Goal: Task Accomplishment & Management: Use online tool/utility

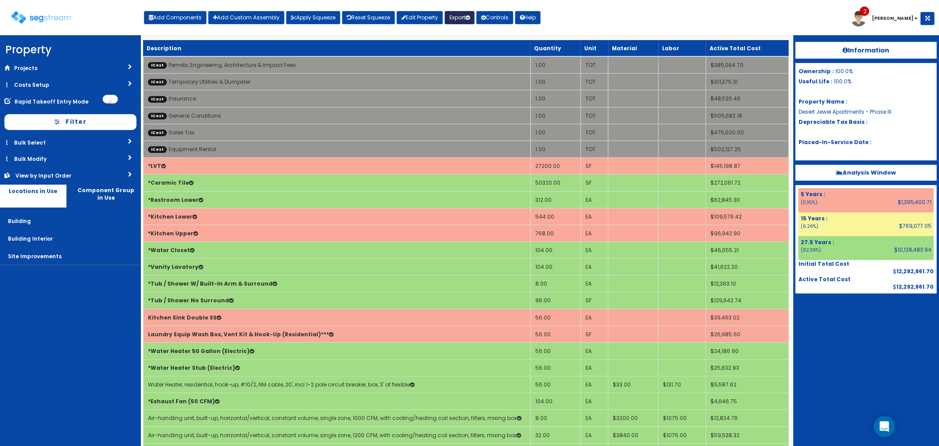
click at [463, 12] on button "Export" at bounding box center [460, 17] width 30 height 13
click at [474, 57] on link "Final Report(pdf)" at bounding box center [488, 64] width 87 height 18
click at [53, 18] on img at bounding box center [42, 17] width 62 height 13
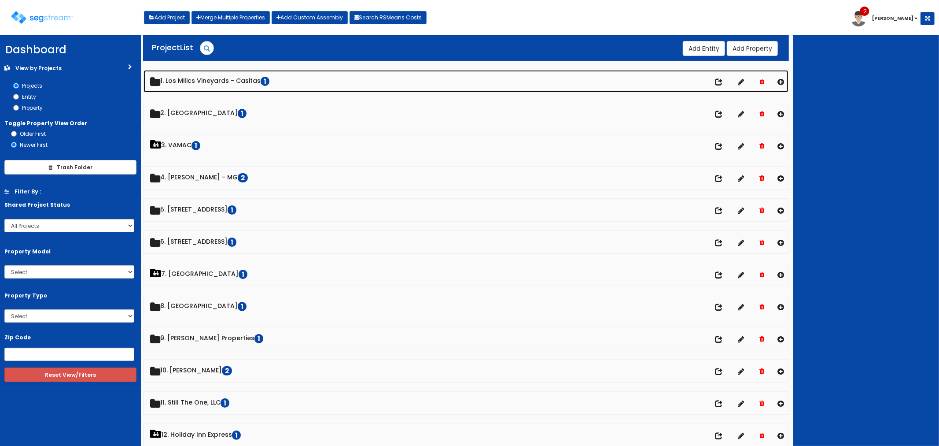
drag, startPoint x: 219, startPoint y: 76, endPoint x: 222, endPoint y: 81, distance: 5.7
click at [219, 76] on link "1. Los Milics Vineyards - Casitas 1" at bounding box center [467, 81] width 646 height 22
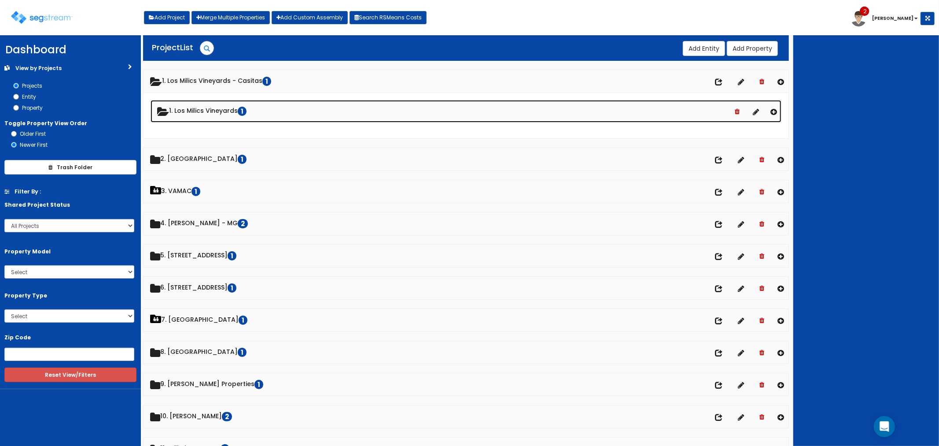
click at [202, 113] on link "1. Los Milics Vineyards 1" at bounding box center [466, 111] width 631 height 22
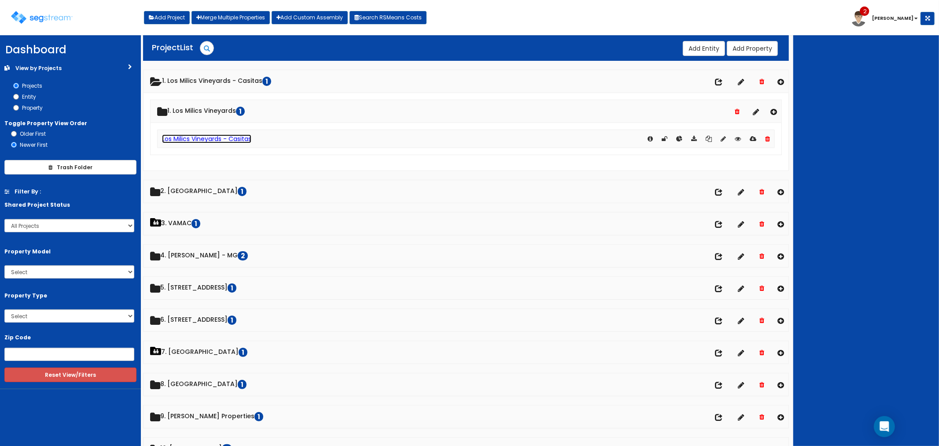
click at [199, 139] on link "Los Milics Vineyards - Casitas" at bounding box center [206, 138] width 89 height 9
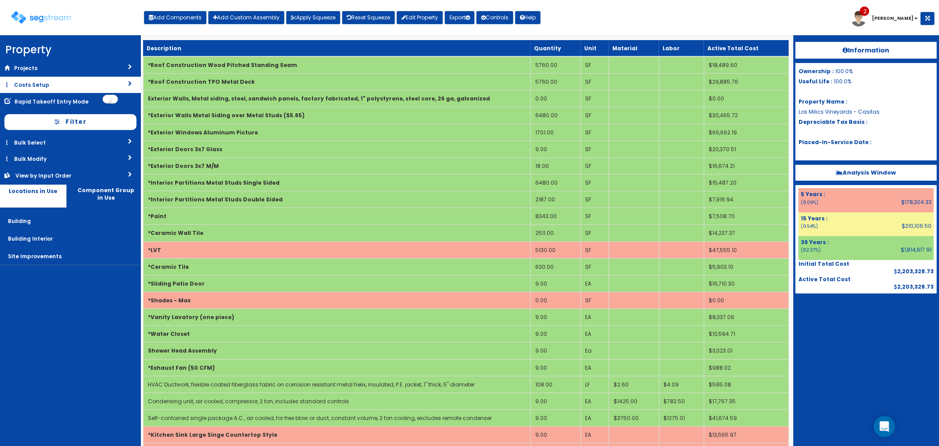
click at [51, 81] on link "Costs Setup" at bounding box center [70, 85] width 141 height 16
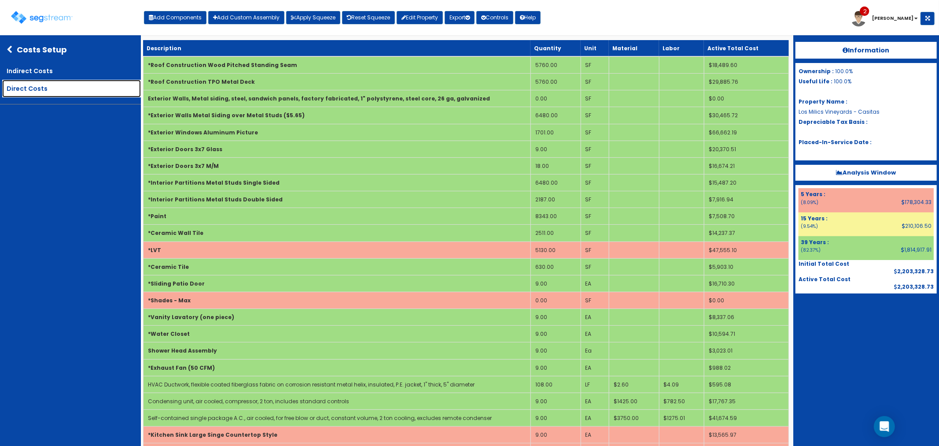
click at [43, 85] on link "Direct Costs" at bounding box center [71, 89] width 139 height 18
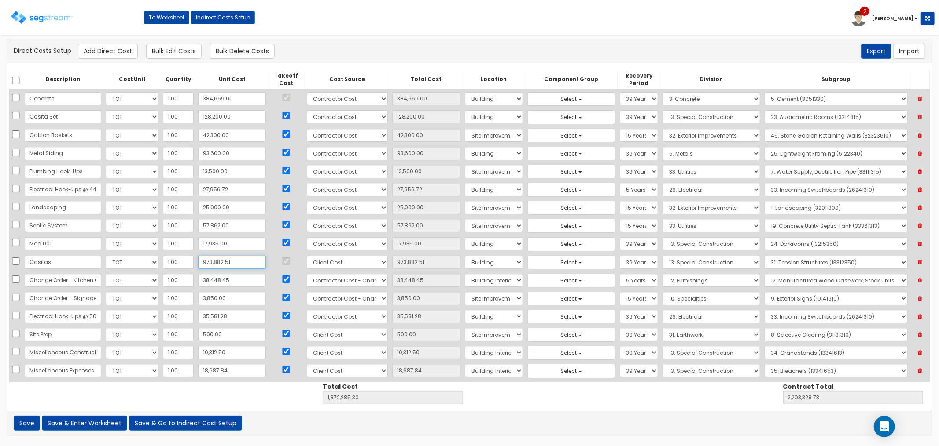
click at [230, 261] on input "973,882.51" at bounding box center [232, 261] width 68 height 13
click at [231, 262] on input "973,882.51" at bounding box center [232, 261] width 68 height 13
drag, startPoint x: 231, startPoint y: 264, endPoint x: 196, endPoint y: 263, distance: 34.8
click at [198, 263] on input "973,882.51" at bounding box center [232, 261] width 68 height 13
type input "9"
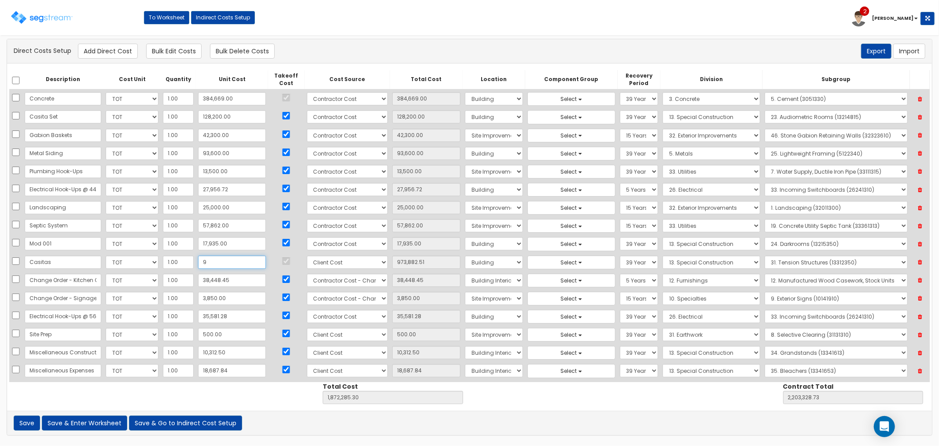
type input "9.00"
type input "898,411.79"
type input "1,229,455.22"
type input "98"
type input "98.00"
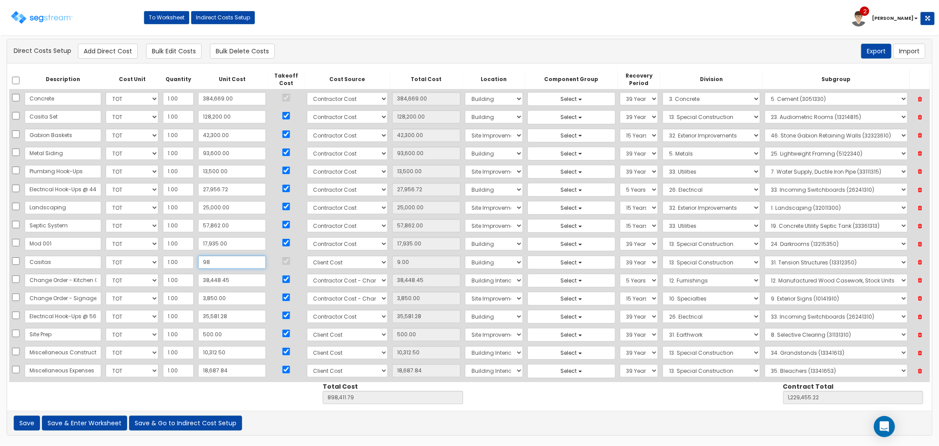
type input "898,500.79"
type input "1,229,544.22"
type input "982"
type input "982.00"
type input "899,384.79"
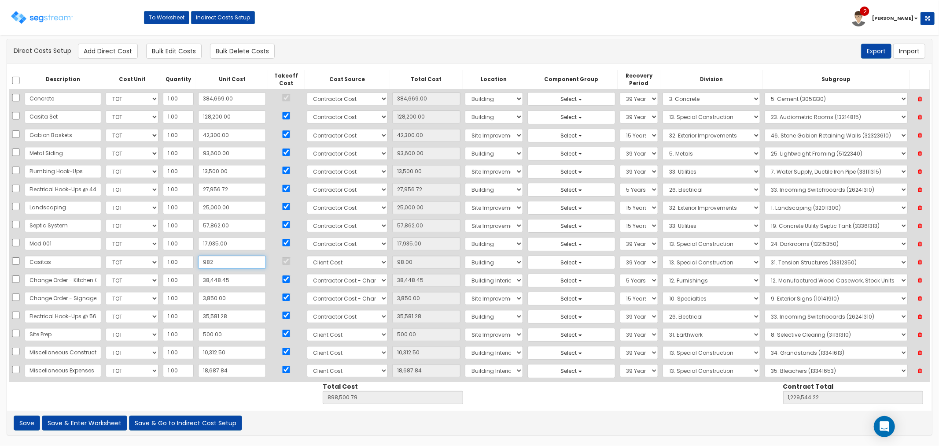
type input "1,230,428.22"
type input "9,823"
type input "9,823.00"
type input "908,225.79"
type input "1,239,269.22"
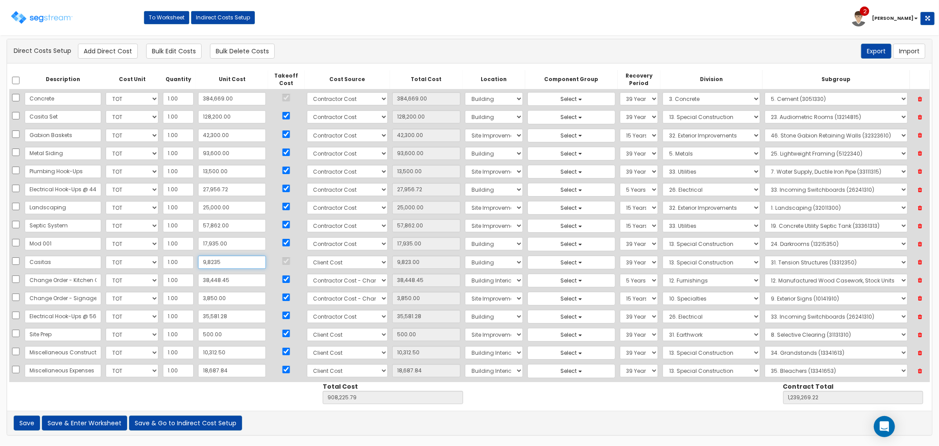
type input "98,235"
type input "98,235.00"
type input "996,637.79"
type input "1,327,681.22"
type input "982,359"
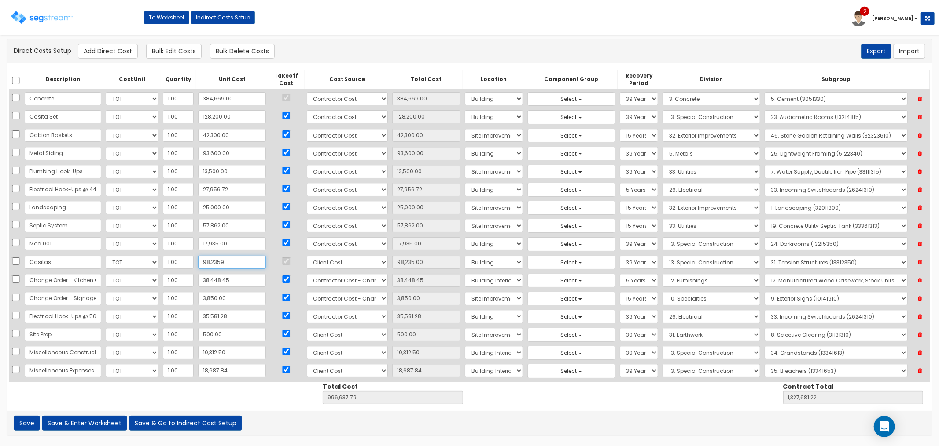
type input "982,359.00"
type input "1,880,761.79"
type input "2,211,805.22"
type input "982,359.4"
type input "982,359.40"
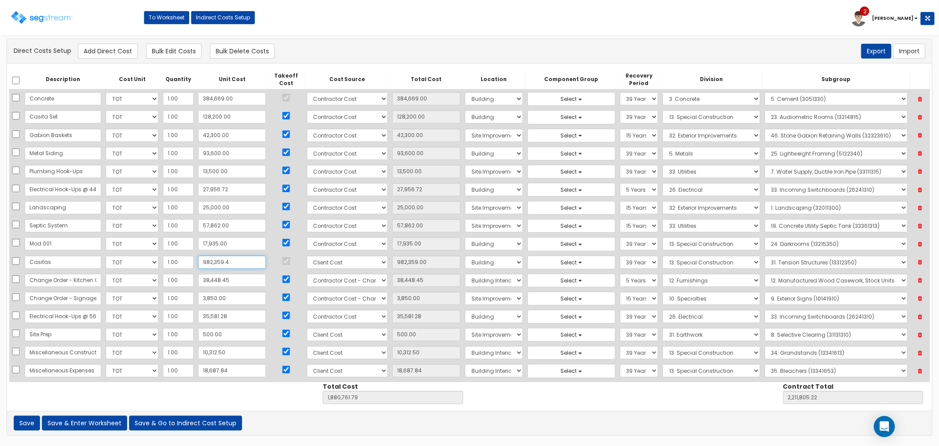
type input "1,880,762.19"
type input "2,211,805.62"
type input "982,359.46"
type input "1,880,762.25"
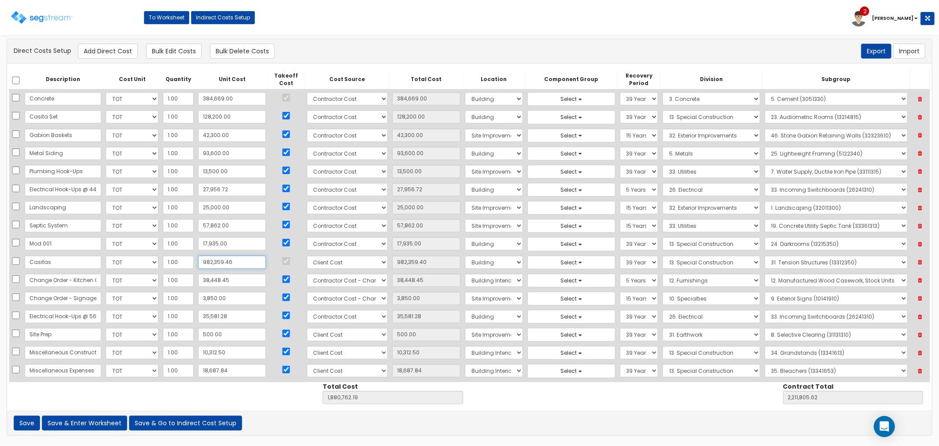
type input "2,211,805.68"
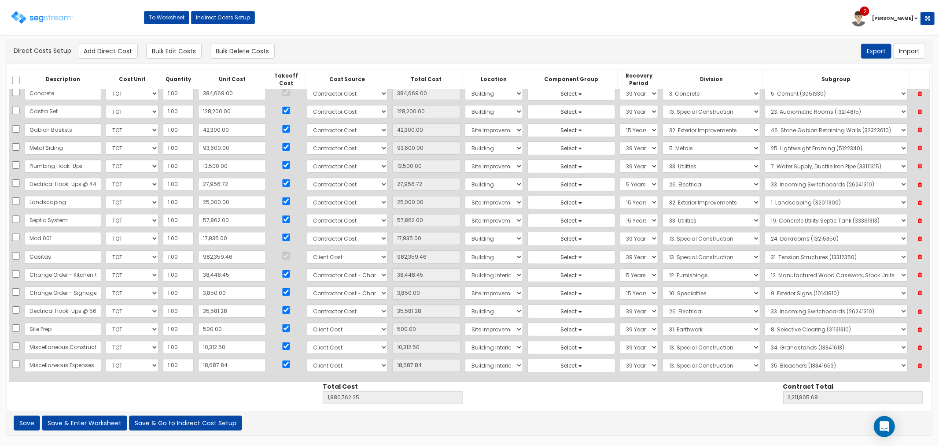
scroll to position [7, 0]
click at [218, 344] on input "10,312.50" at bounding box center [232, 345] width 68 height 13
click at [232, 253] on input "982,359.46" at bounding box center [232, 254] width 68 height 13
click at [64, 255] on input "Casitas" at bounding box center [63, 254] width 77 height 13
click at [226, 347] on input "10,312.50" at bounding box center [232, 345] width 68 height 13
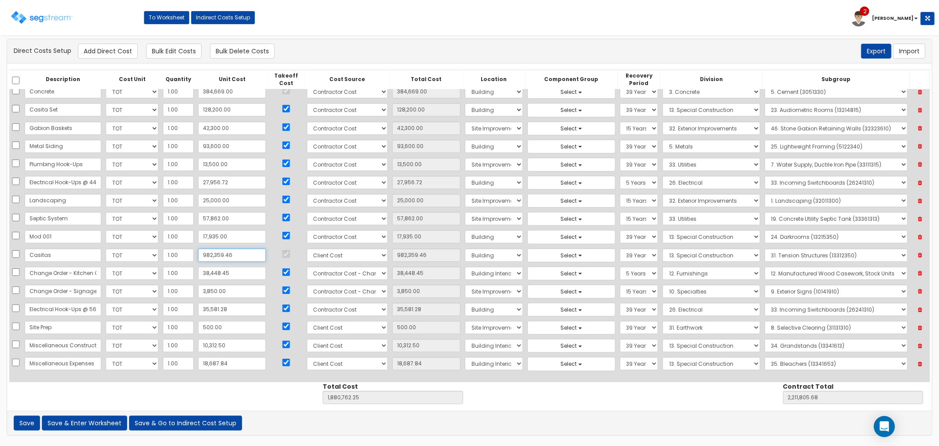
click at [232, 257] on input "982,359.46" at bounding box center [232, 254] width 68 height 13
drag, startPoint x: 234, startPoint y: 254, endPoint x: 194, endPoint y: 255, distance: 40.1
click at [198, 255] on input "982,359.46" at bounding box center [232, 254] width 68 height 13
type input "9"
type input "9.00"
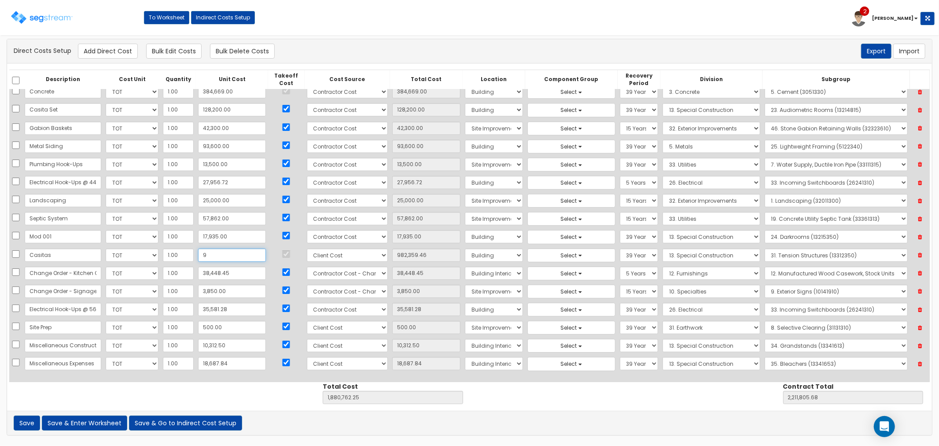
type input "898,411.79"
type input "1,229,455.22"
type input "94"
type input "94.00"
type input "898,496.79"
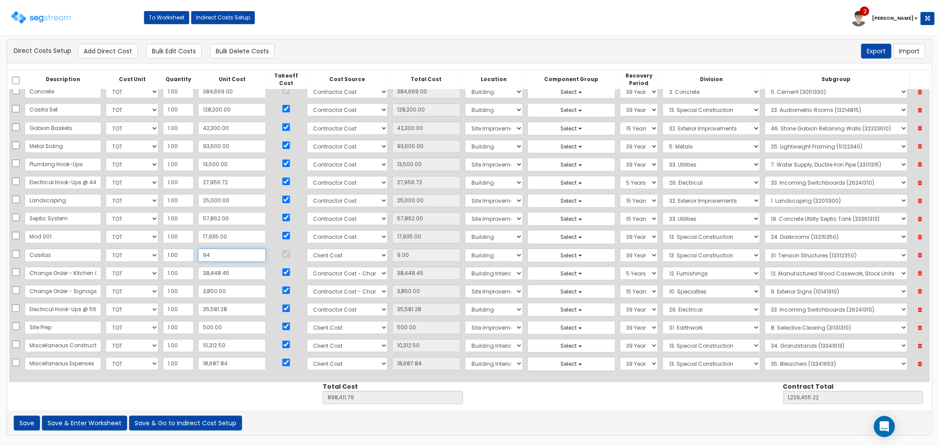
type input "1,229,540.22"
type input "943"
type input "943.00"
type input "899,345.79"
type input "1,230,389.22"
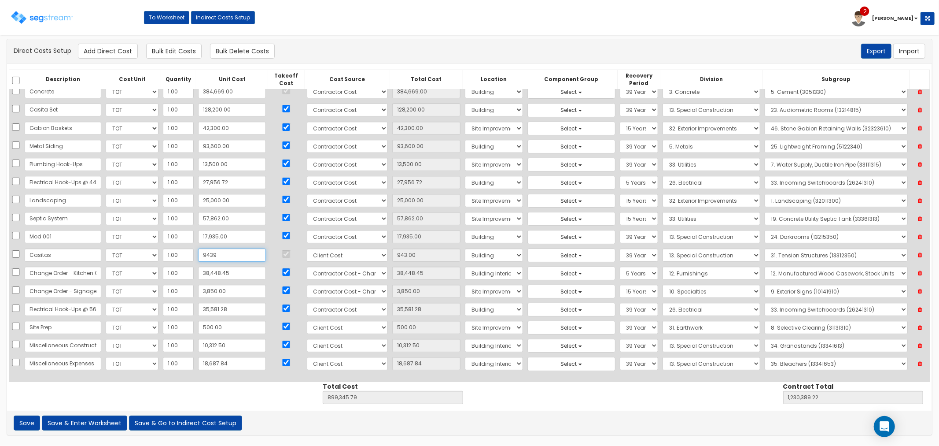
type input "9,439"
type input "9,439.00"
type input "907,841.79"
type input "1,238,885.22"
type input "94,391"
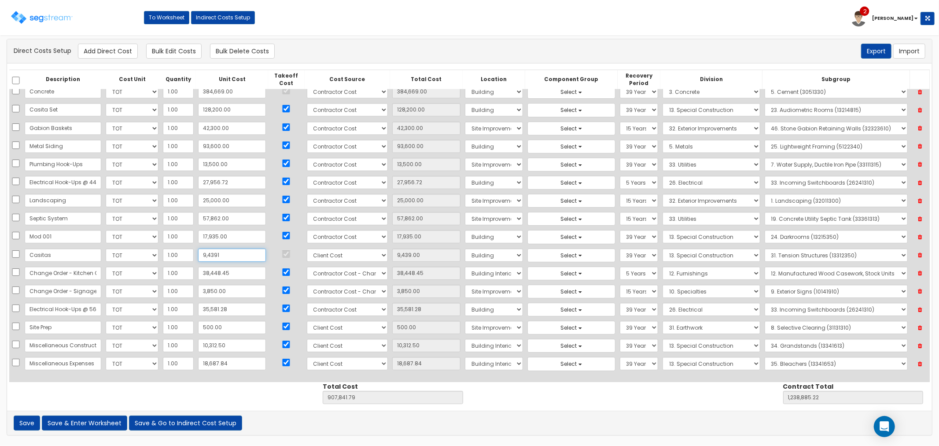
type input "94,391.00"
type input "992,793.79"
type input "1,323,837.22"
type input "943,911"
type input "943,911.00"
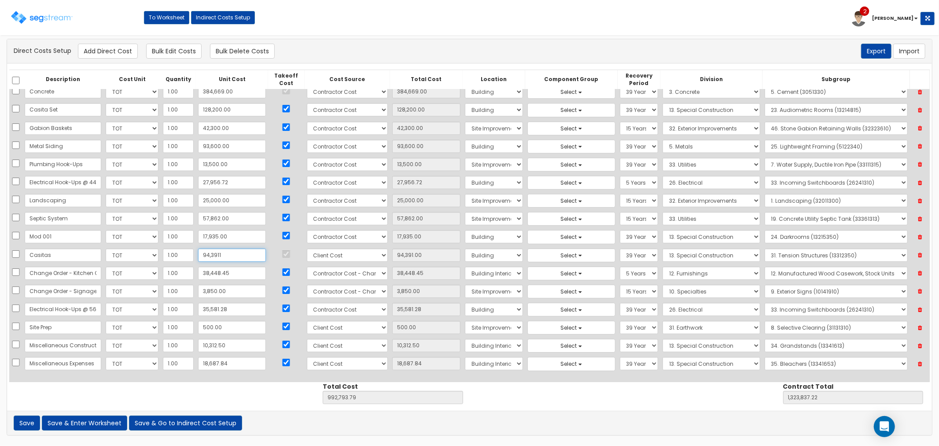
type input "1,842,313.79"
type input "2,173,357.22"
type input "943,911.01"
type input "1,842,313.80"
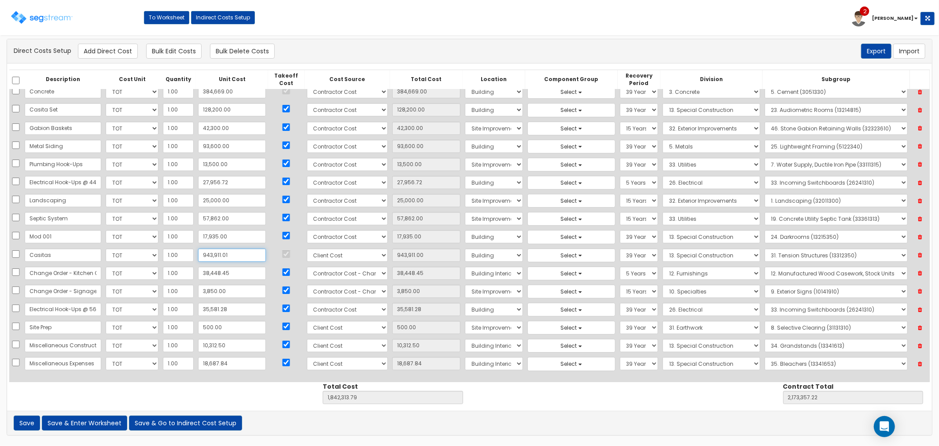
type input "2,173,357.23"
type input "943,911.01"
click at [323, 329] on select "Select 86 Sheppard Building Client Cost Client Cost - Equipment Client Costs - …" at bounding box center [347, 327] width 81 height 13
click at [496, 403] on div "Description Cost Unit Quantity Unit Cost Takeoff Cost Cost Source Total Cost Lo…" at bounding box center [469, 236] width 925 height 347
drag, startPoint x: 111, startPoint y: 55, endPoint x: 178, endPoint y: 165, distance: 128.6
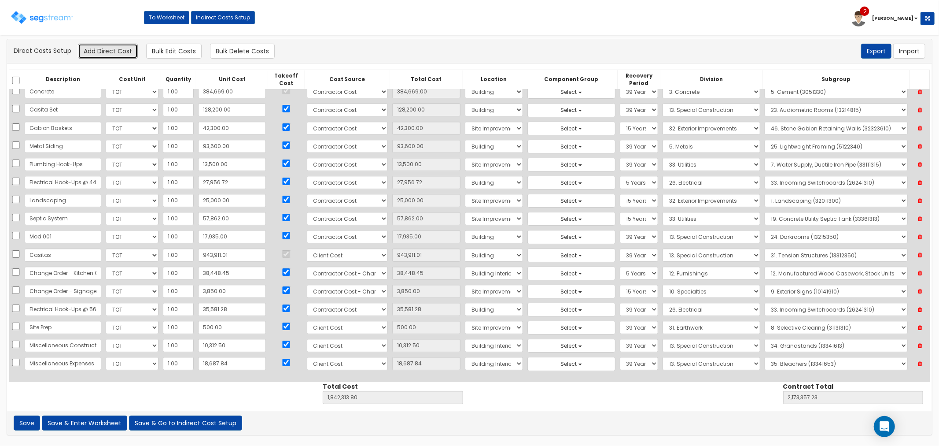
click at [111, 55] on button "Add Direct Cost" at bounding box center [108, 51] width 60 height 15
select select "10"
select select "8"
select select "7"
select select "39Y"
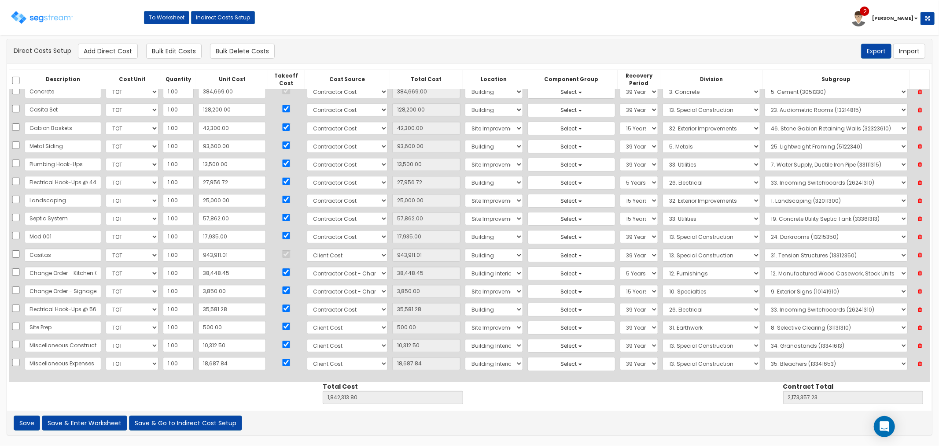
select select "13"
select select "13341653"
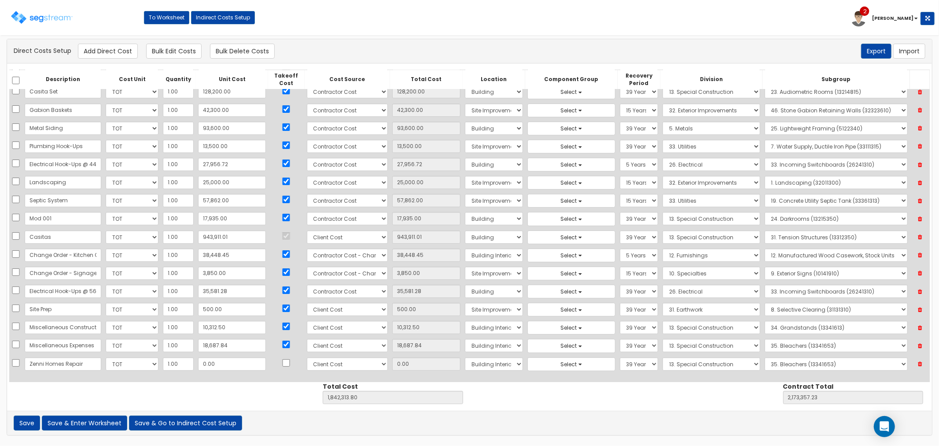
scroll to position [0, 1]
type input "Zenni Homes Repair"
click at [207, 365] on input "0.00" at bounding box center [232, 363] width 68 height 13
type input "2"
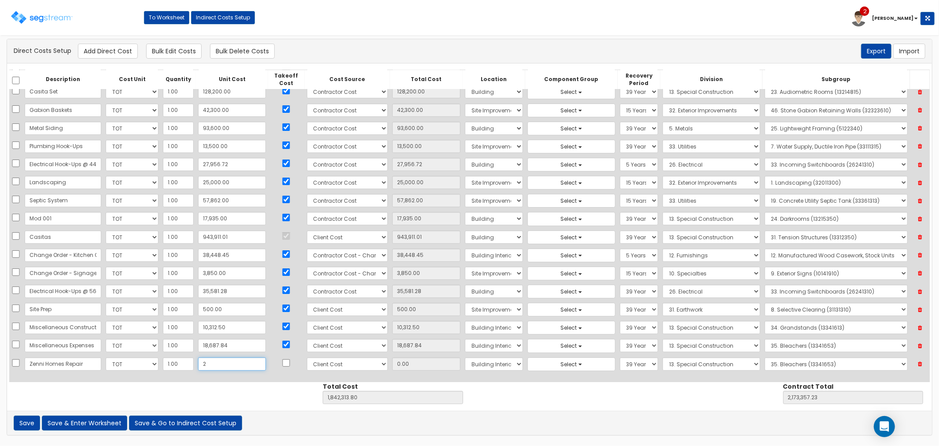
type input "1,842,315.80"
type input "2,173,359.23"
type input "2.00"
type input "29"
type input "1,842,342.80"
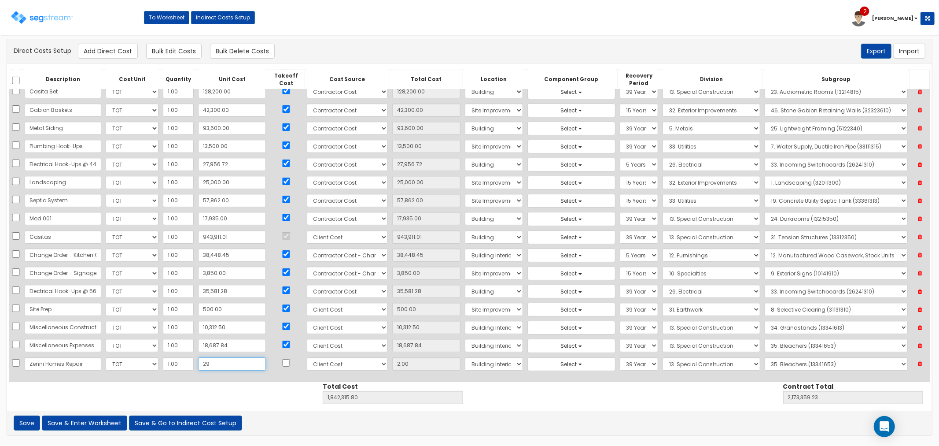
type input "2,173,386.23"
type input "29.00"
type input "299"
type input "1,842,612.80"
type input "2,173,656.23"
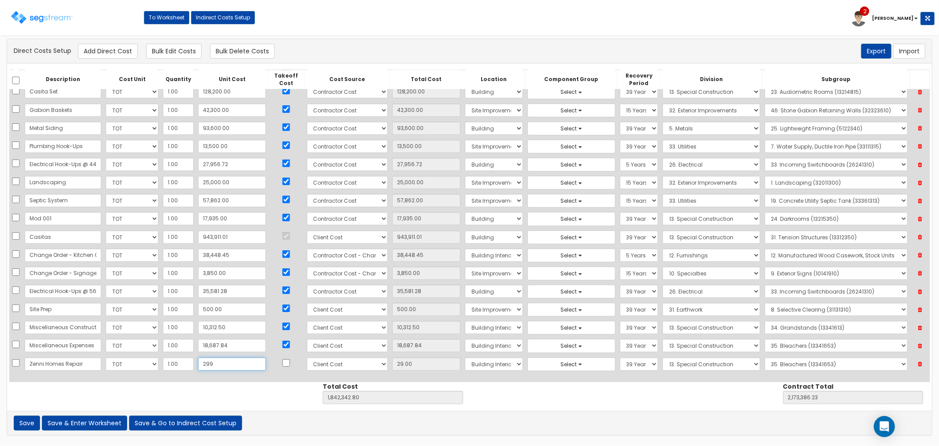
type input "299.00"
type input "2997"
type input "1,845,310.80"
type input "2,176,354.23"
type input "2,997"
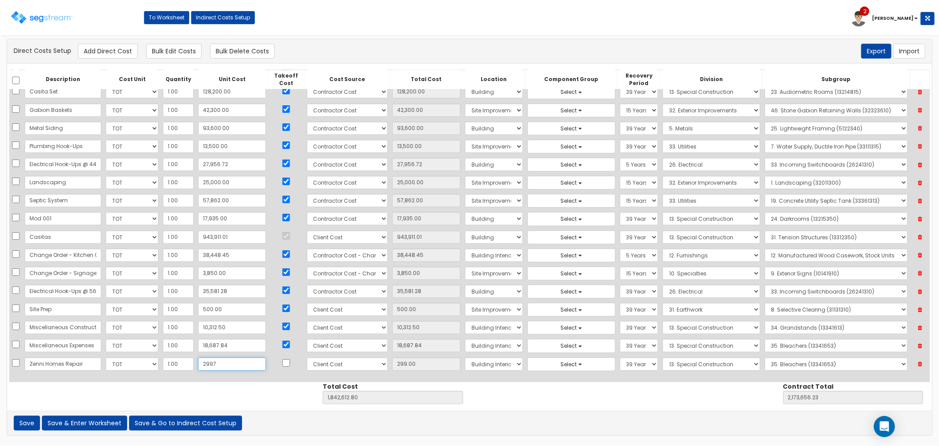
type input "2,997.00"
type input "2,9971"
type input "1,872,284.80"
type input "2,203,328.23"
type input "29,971"
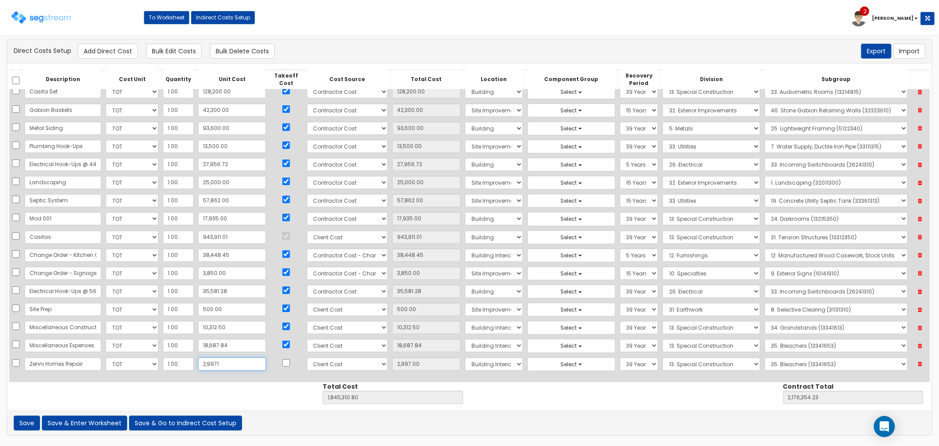
type input "29,971.00"
type input "29,971.5"
type input "1,872,285.30"
type input "2,203,328.73"
type input "29,971.50"
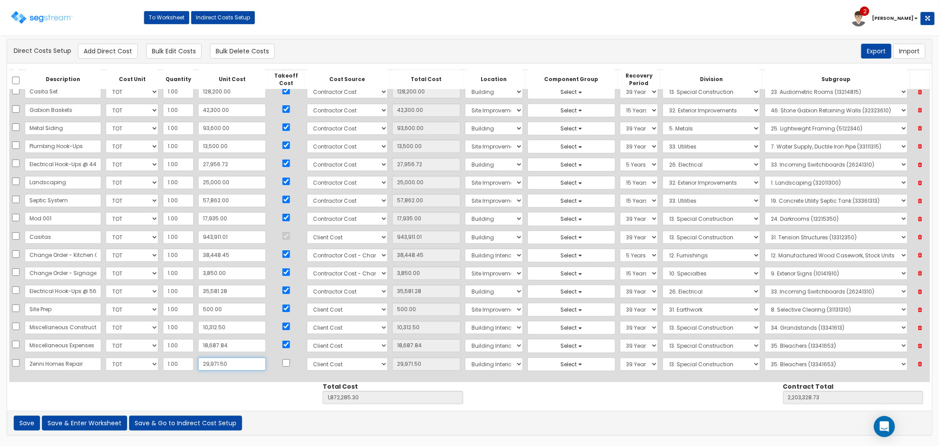
type input "29,971.50"
click at [282, 362] on input "checkbox" at bounding box center [286, 362] width 9 height 7
checkbox input "true"
click at [774, 361] on select "Select 1. Selective Demolition, Air Supported Structures (13050510) 2. Selectiv…" at bounding box center [836, 363] width 143 height 13
select select "13342310"
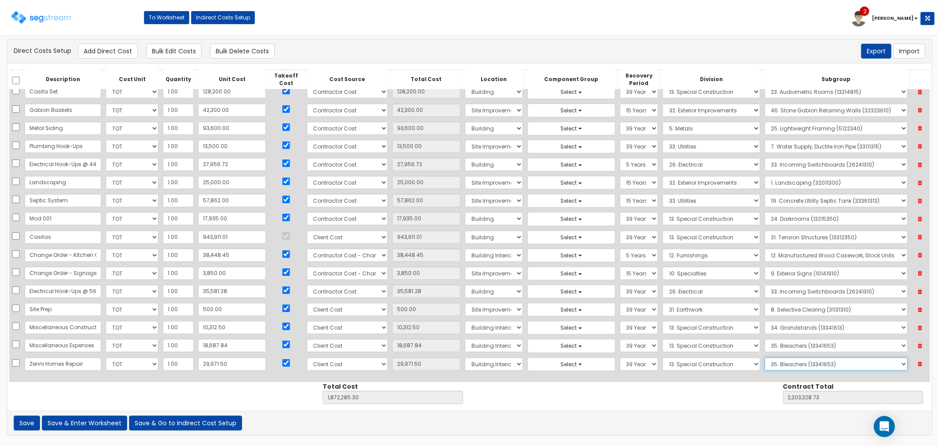
click at [765, 358] on select "Select 1. Selective Demolition, Air Supported Structures (13050510) 2. Selectiv…" at bounding box center [836, 363] width 143 height 13
click at [186, 424] on button "Save & Go to Indirect Cost Setup" at bounding box center [185, 422] width 113 height 15
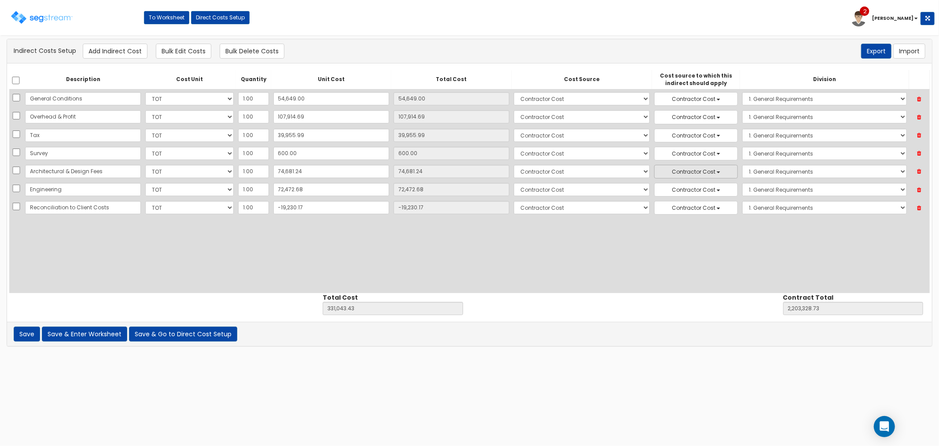
click at [672, 172] on span "Contractor Cost" at bounding box center [694, 171] width 44 height 7
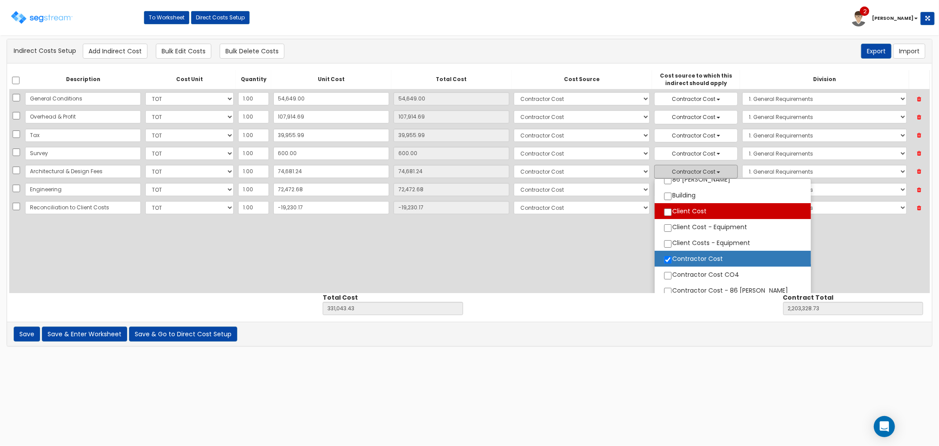
scroll to position [49, 0]
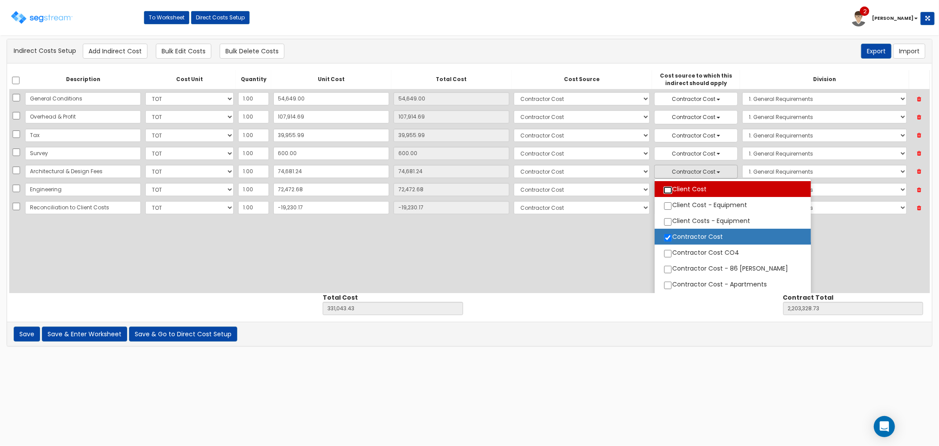
click at [664, 192] on input "Client Cost" at bounding box center [668, 189] width 9 height 7
checkbox input "true"
select select "8"
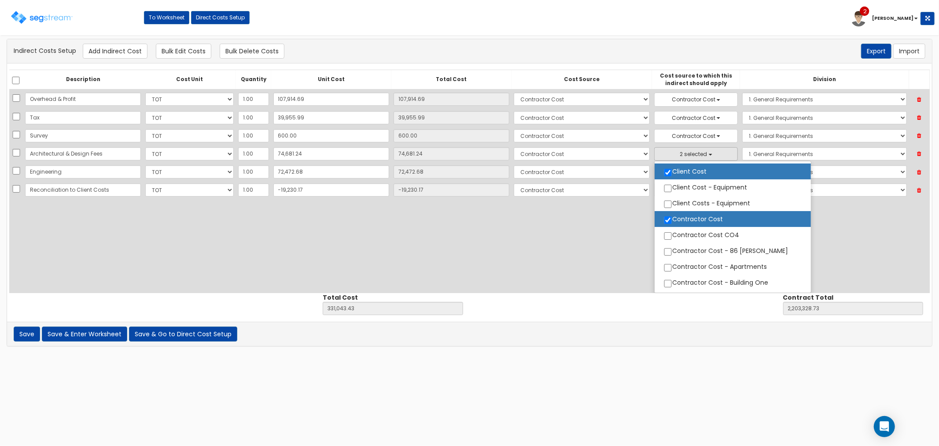
click at [871, 240] on div "Description Cost Unit Quantity Unit Cost Total Cost Cost Source Cost source to …" at bounding box center [469, 181] width 921 height 223
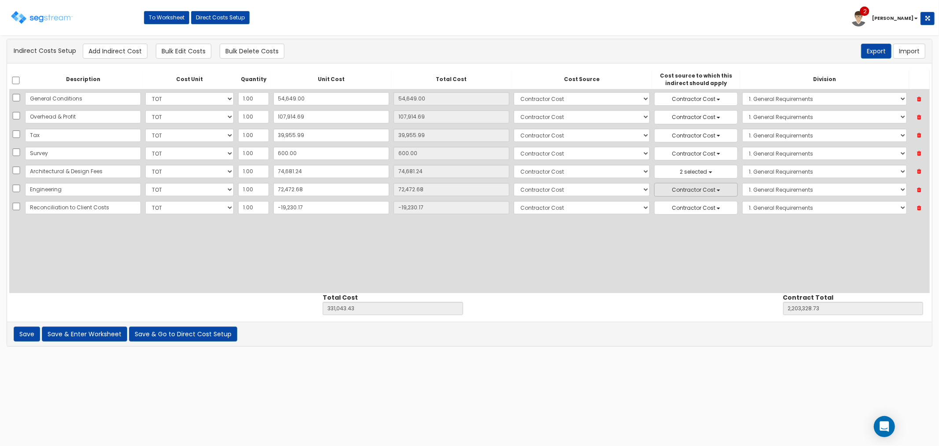
click at [717, 189] on b "button" at bounding box center [719, 190] width 4 height 2
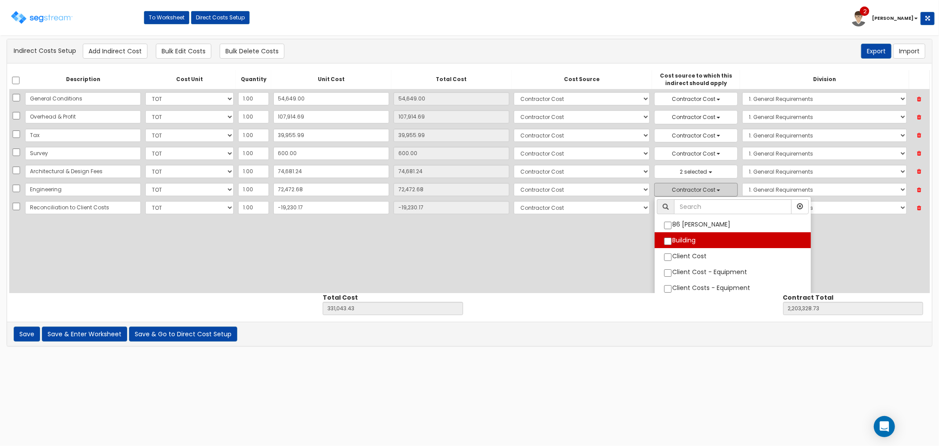
scroll to position [49, 0]
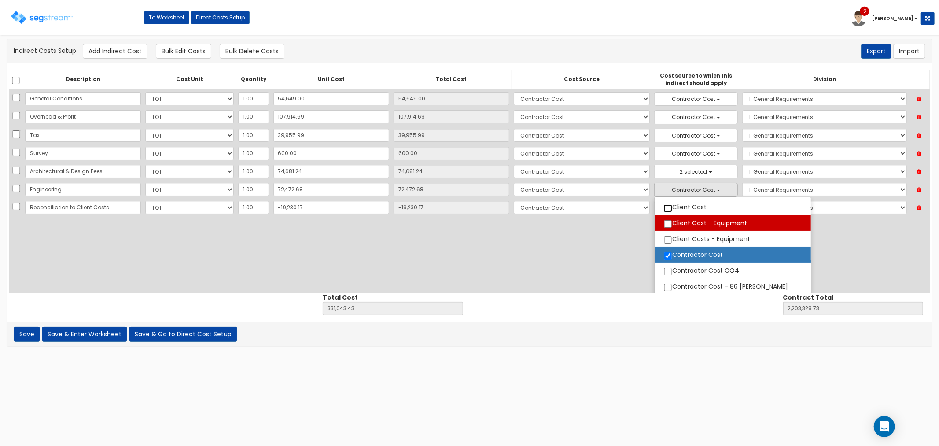
click at [664, 209] on input "Client Cost" at bounding box center [668, 207] width 9 height 7
checkbox input "true"
select select "8"
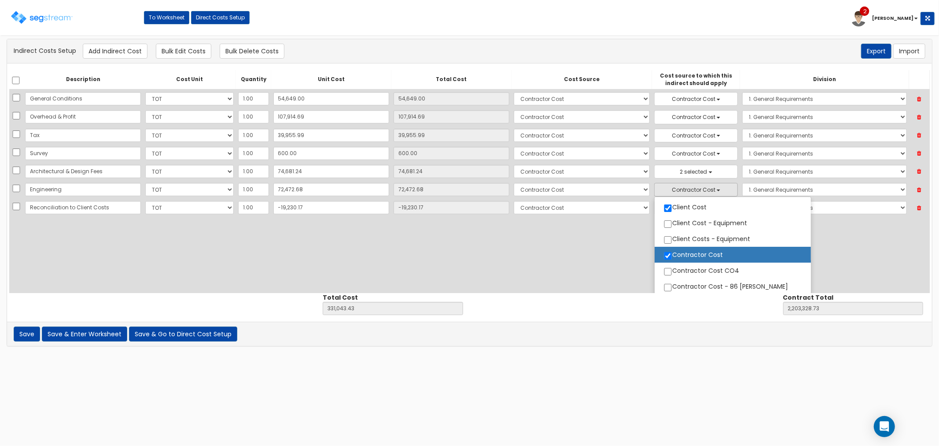
scroll to position [41, 0]
click at [815, 254] on div "Description Cost Unit Quantity Unit Cost Total Cost Cost Source Cost source to …" at bounding box center [469, 181] width 921 height 223
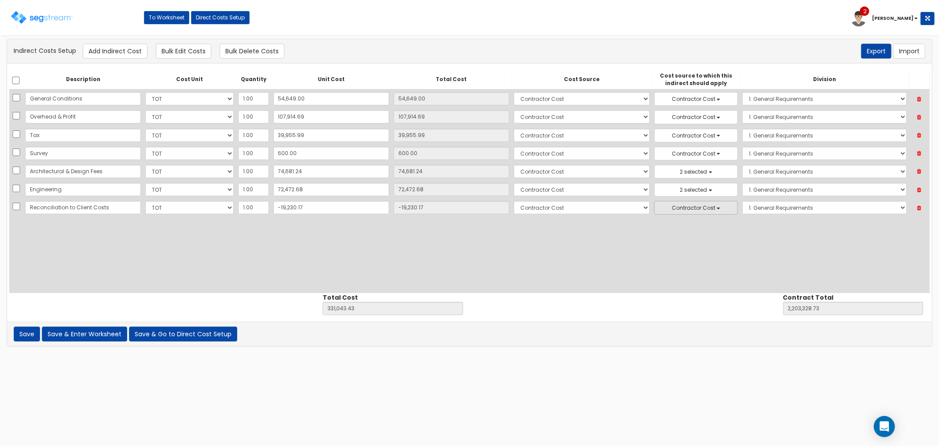
click at [672, 208] on span "Contractor Cost" at bounding box center [694, 207] width 44 height 7
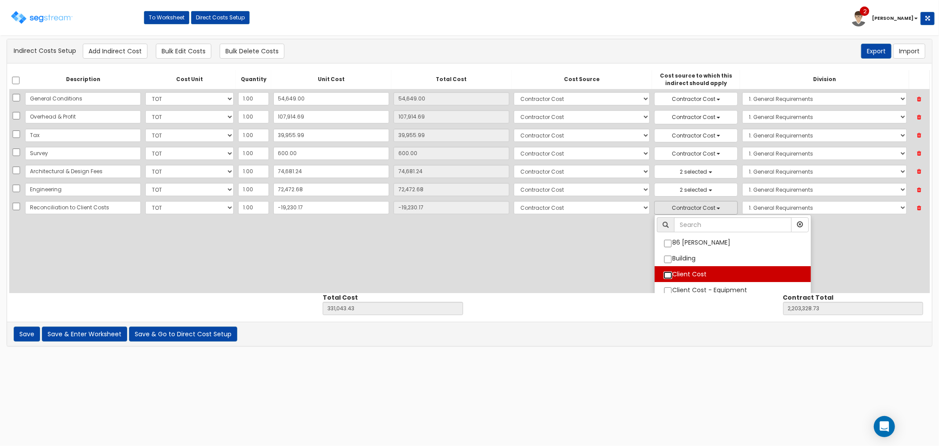
click at [664, 272] on input "Client Cost" at bounding box center [668, 274] width 9 height 7
checkbox input "true"
select select "8"
click at [776, 252] on div "Description Cost Unit Quantity Unit Cost Total Cost Cost Source Cost source to …" at bounding box center [469, 181] width 921 height 223
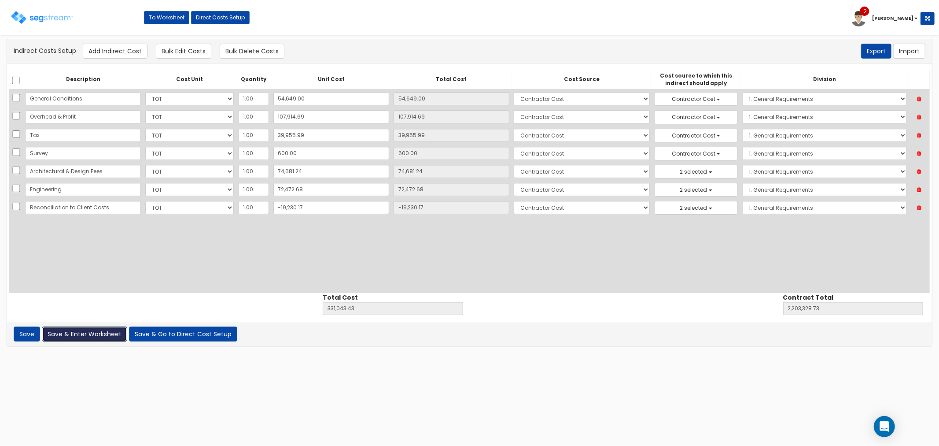
click at [80, 328] on button "Save & Enter Worksheet" at bounding box center [84, 333] width 85 height 15
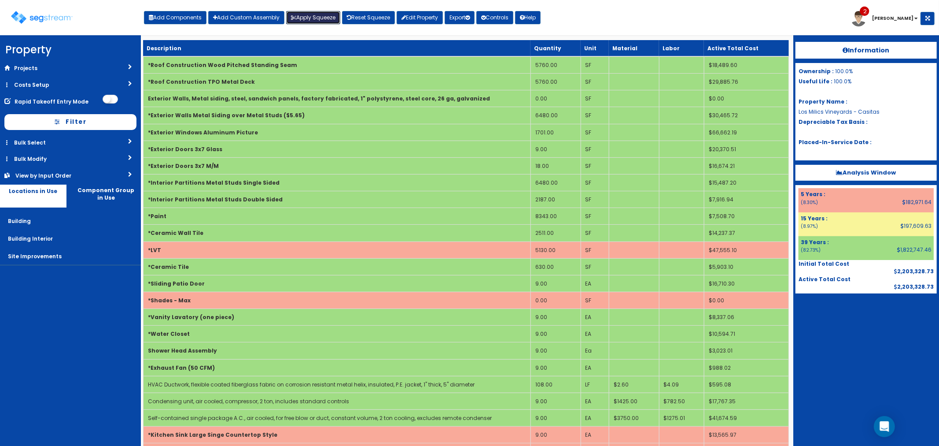
click at [315, 15] on button "Apply Squeeze" at bounding box center [313, 17] width 54 height 13
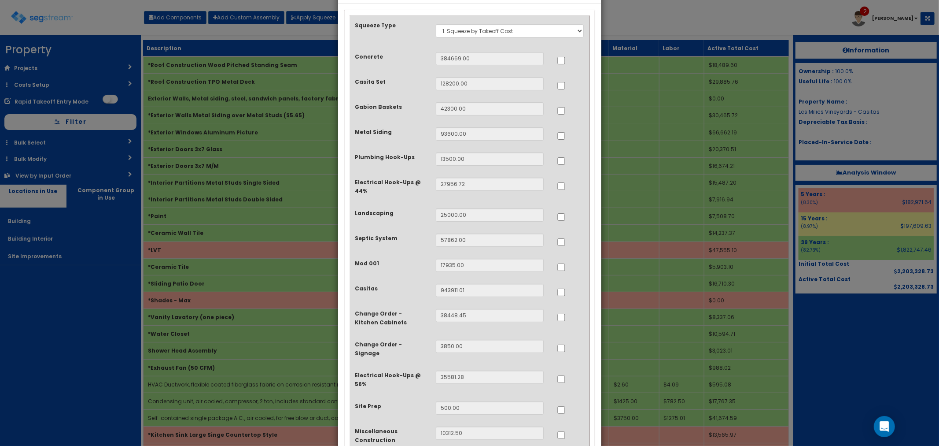
scroll to position [49, 0]
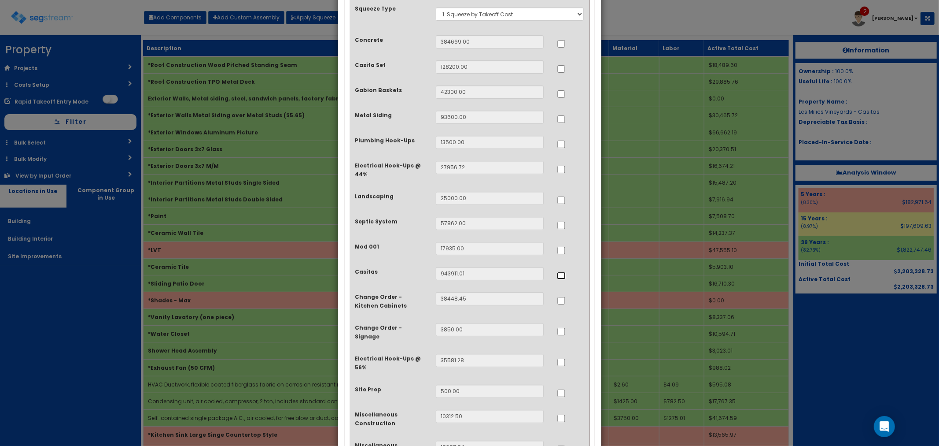
click at [561, 274] on input "..." at bounding box center [561, 275] width 9 height 7
checkbox input "true"
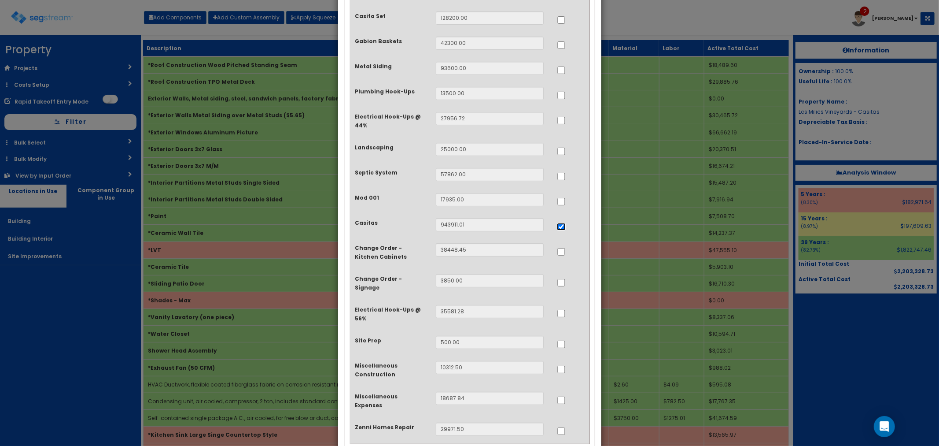
scroll to position [145, 0]
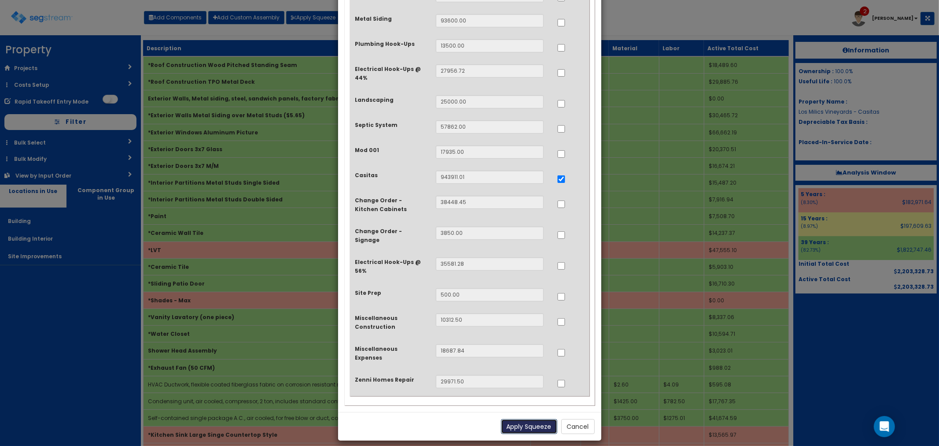
click at [520, 419] on button "Apply Squeeze" at bounding box center [529, 426] width 56 height 15
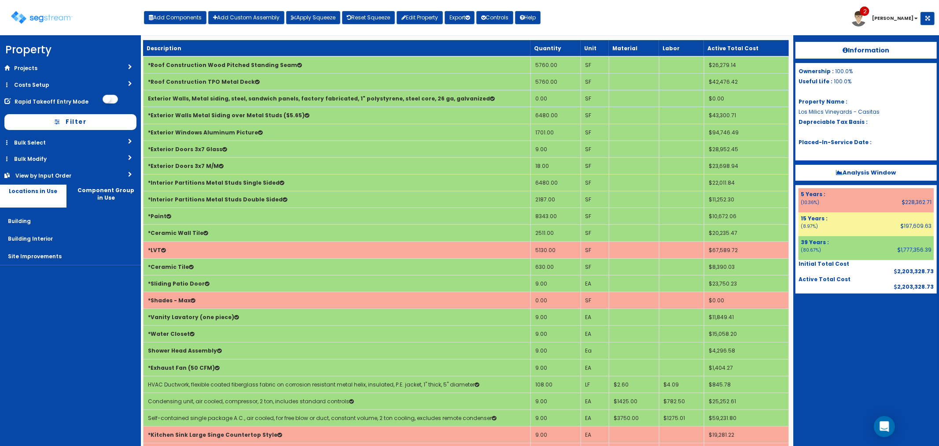
drag, startPoint x: 36, startPoint y: 82, endPoint x: 40, endPoint y: 86, distance: 5.6
click at [36, 82] on link "Costs Setup" at bounding box center [70, 85] width 141 height 16
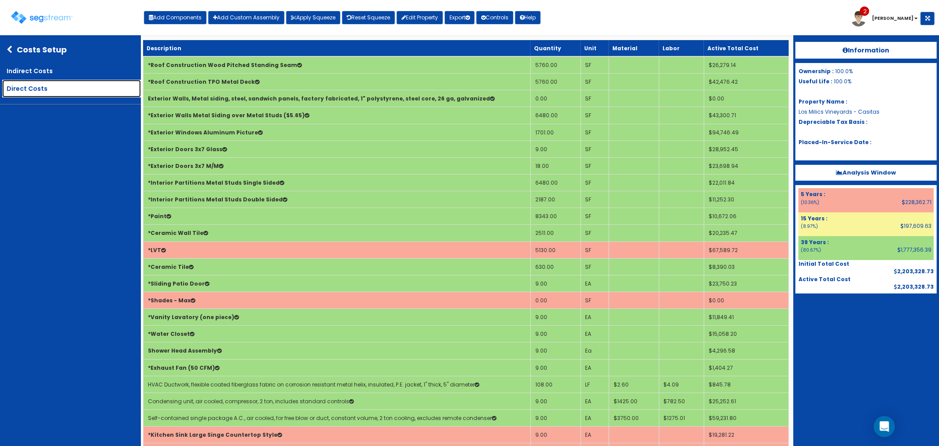
click at [47, 89] on link "Direct Costs" at bounding box center [71, 89] width 139 height 18
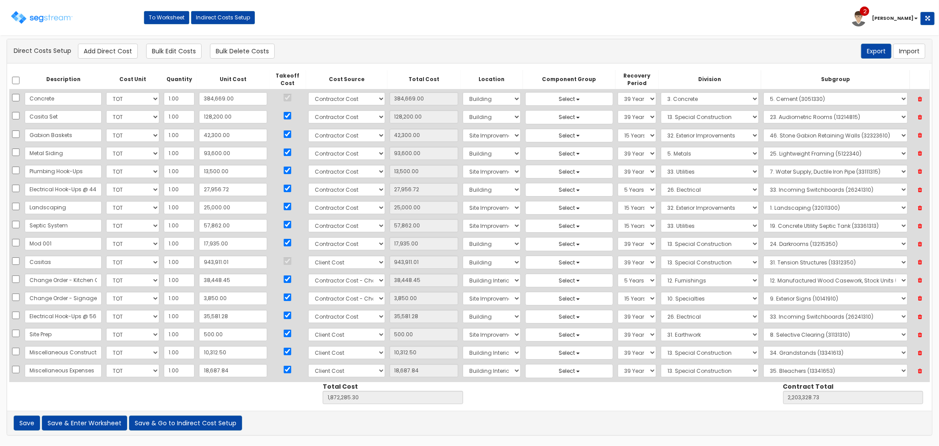
scroll to position [15, 0]
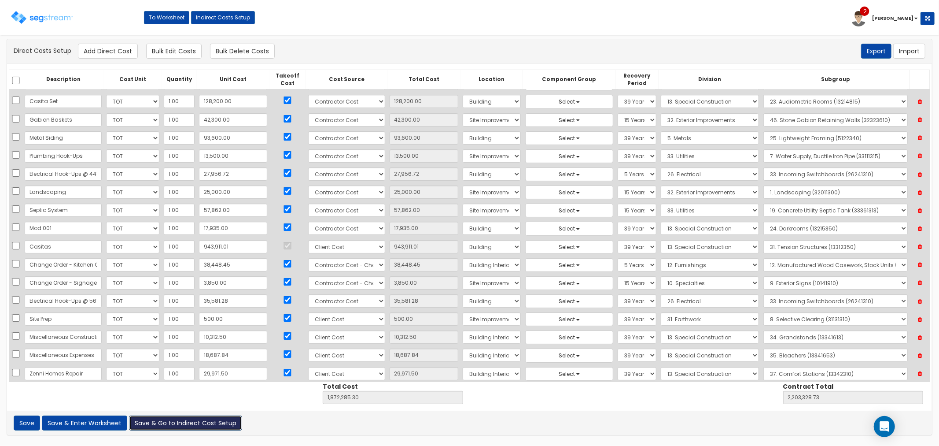
click at [182, 423] on button "Save & Go to Indirect Cost Setup" at bounding box center [185, 422] width 113 height 15
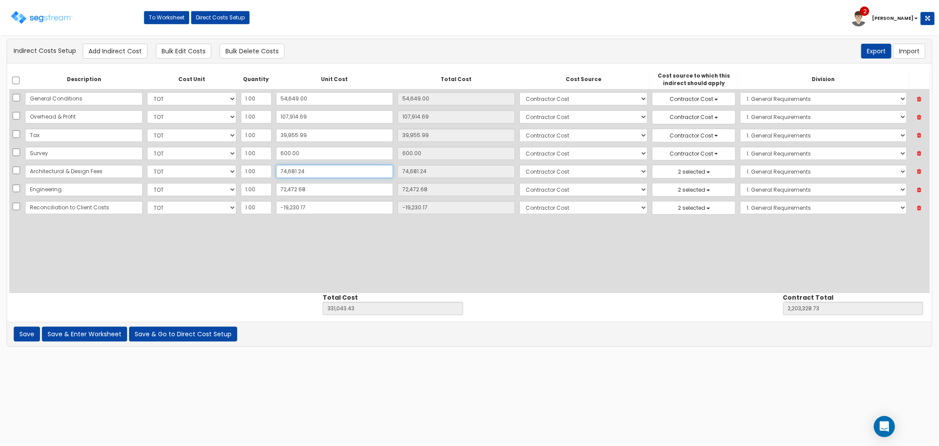
click at [306, 173] on input "74,681.24" at bounding box center [335, 171] width 118 height 13
click at [300, 171] on input "74,681.24" at bounding box center [335, 171] width 118 height 13
type input "74,681.2"
type input "74,681.20"
type input "331,043.39"
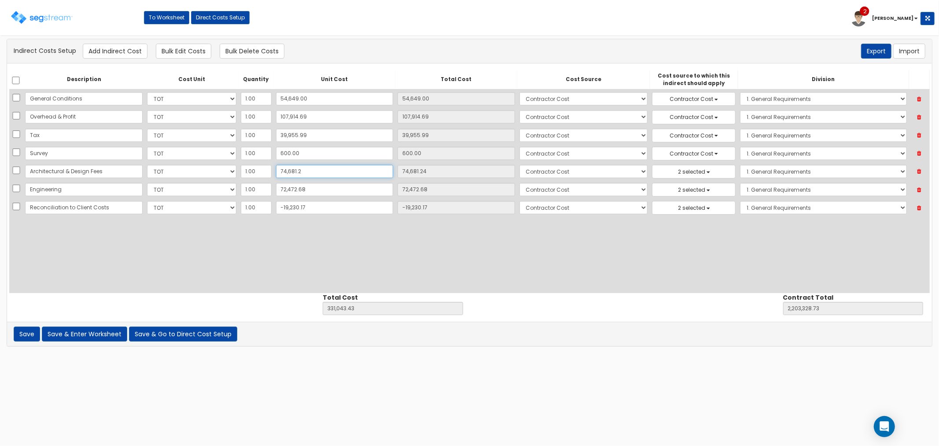
type input "2,203,328.69"
type input "74,681."
type input "74,681.00"
type input "331,043.19"
type input "2,203,328.49"
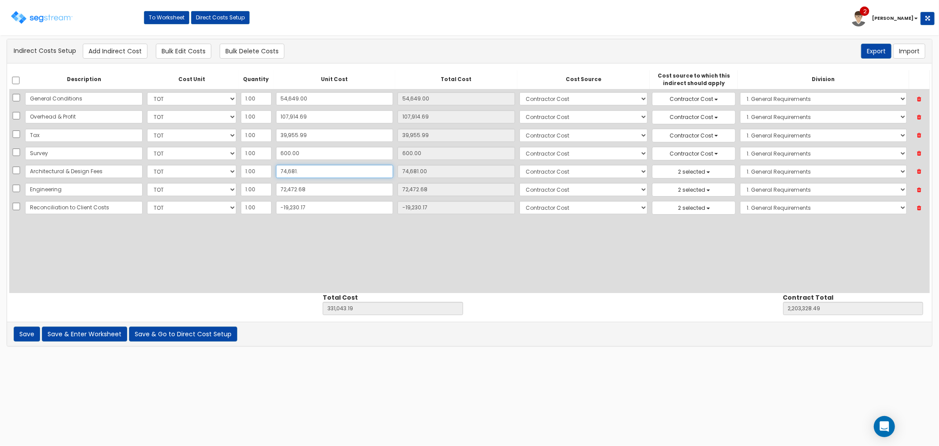
type input "74,681.4"
type input "74,681.40"
type input "331,043.59"
type input "2,203,328.89"
type input "74,681.46"
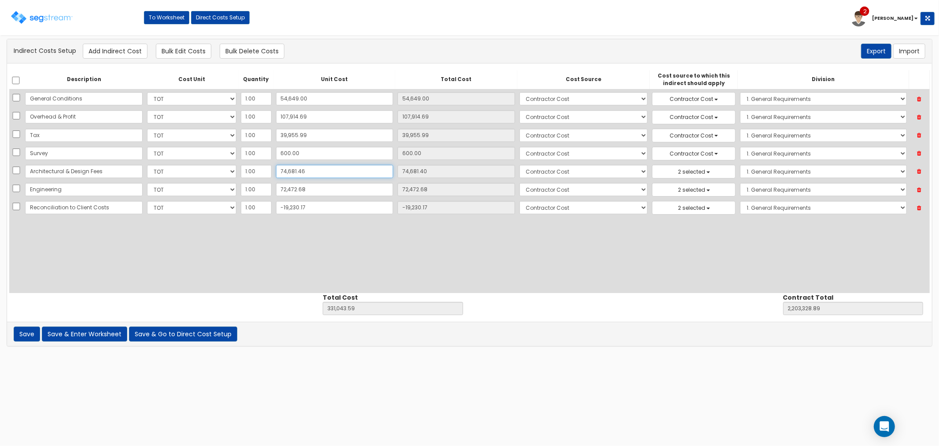
type input "74,681.46"
type input "331,043.65"
type input "2,203,328.95"
type input "74,681.46"
click at [94, 332] on button "Save & Enter Worksheet" at bounding box center [84, 333] width 85 height 15
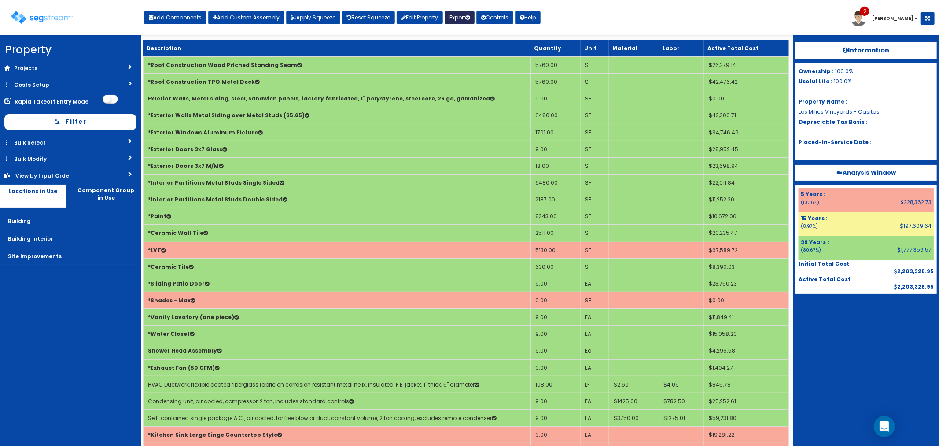
click at [463, 15] on button "Export" at bounding box center [460, 17] width 30 height 13
click at [483, 59] on link "Final Report(pdf)" at bounding box center [488, 64] width 87 height 18
